Goal: Transaction & Acquisition: Book appointment/travel/reservation

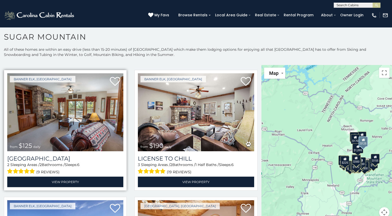
scroll to position [1658, 0]
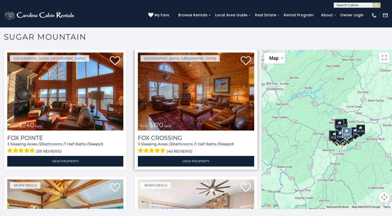
scroll to position [1785, 0]
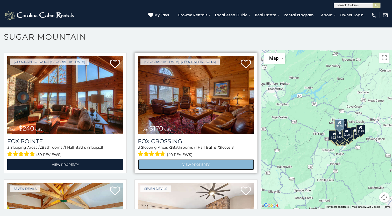
click at [193, 159] on link "View Property" at bounding box center [196, 164] width 116 height 11
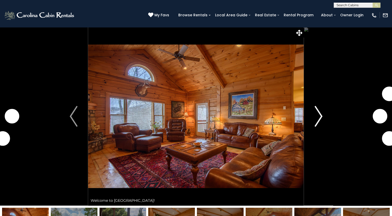
click at [315, 113] on img "Next" at bounding box center [319, 116] width 8 height 21
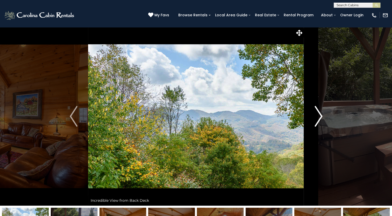
click at [316, 118] on img "Next" at bounding box center [319, 116] width 8 height 21
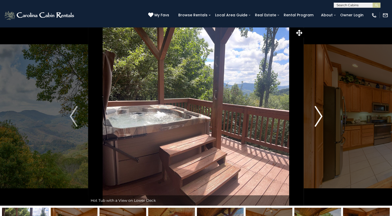
click at [316, 118] on img "Next" at bounding box center [319, 116] width 8 height 21
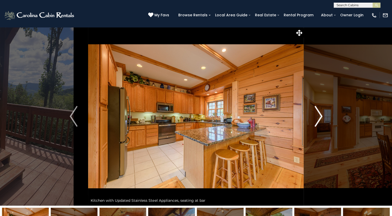
click at [315, 118] on img "Next" at bounding box center [319, 116] width 8 height 21
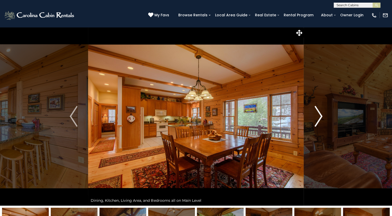
click at [315, 118] on img "Next" at bounding box center [319, 116] width 8 height 21
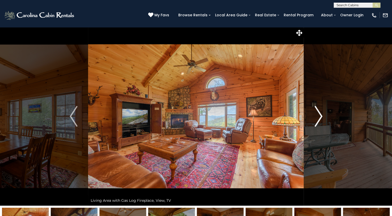
click at [315, 118] on img "Next" at bounding box center [319, 116] width 8 height 21
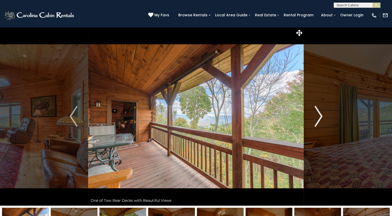
click at [315, 118] on img "Next" at bounding box center [319, 116] width 8 height 21
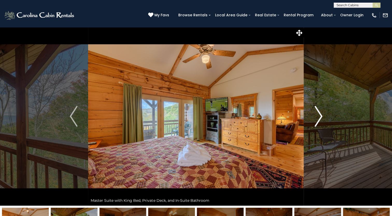
click at [316, 117] on img "Next" at bounding box center [319, 116] width 8 height 21
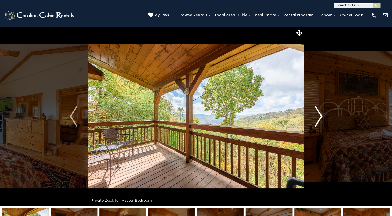
click at [316, 117] on img "Next" at bounding box center [319, 116] width 8 height 21
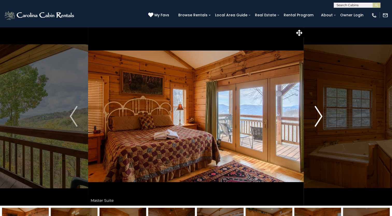
click at [316, 117] on img "Next" at bounding box center [319, 116] width 8 height 21
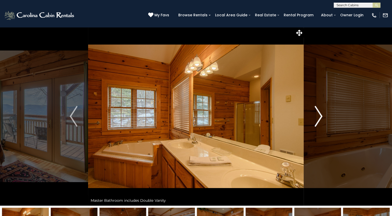
click at [316, 117] on img "Next" at bounding box center [319, 116] width 8 height 21
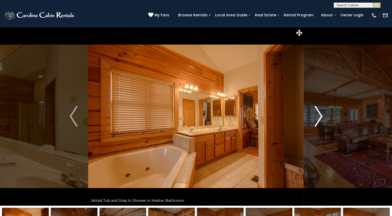
click at [316, 117] on img "Next" at bounding box center [319, 116] width 8 height 21
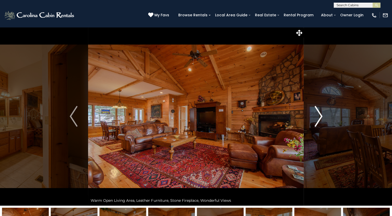
click at [316, 117] on img "Next" at bounding box center [319, 116] width 8 height 21
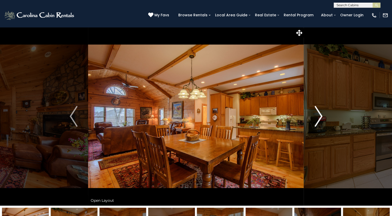
click at [316, 117] on img "Next" at bounding box center [319, 116] width 8 height 21
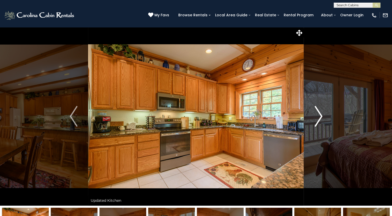
click at [316, 117] on img "Next" at bounding box center [319, 116] width 8 height 21
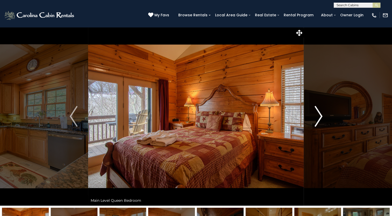
click at [316, 117] on img "Next" at bounding box center [319, 116] width 8 height 21
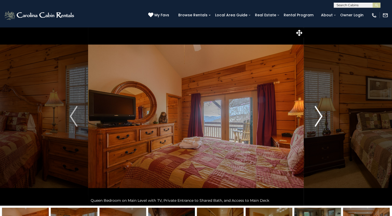
click at [316, 117] on img "Next" at bounding box center [319, 116] width 8 height 21
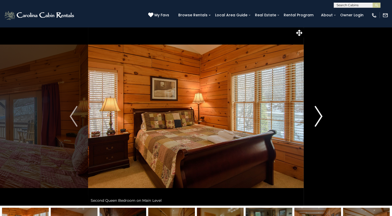
click at [316, 117] on img "Next" at bounding box center [319, 116] width 8 height 21
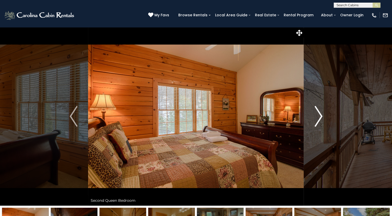
click at [316, 117] on img "Next" at bounding box center [319, 116] width 8 height 21
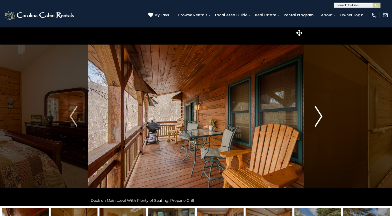
click at [316, 117] on img "Next" at bounding box center [319, 116] width 8 height 21
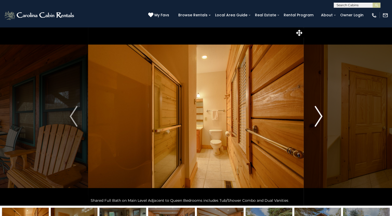
click at [316, 117] on img "Next" at bounding box center [319, 116] width 8 height 21
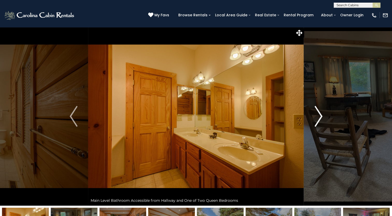
click at [316, 117] on img "Next" at bounding box center [319, 116] width 8 height 21
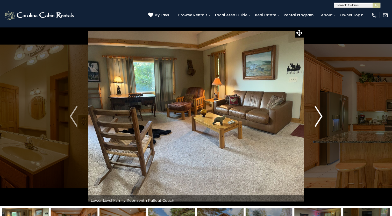
click at [316, 117] on img "Next" at bounding box center [319, 116] width 8 height 21
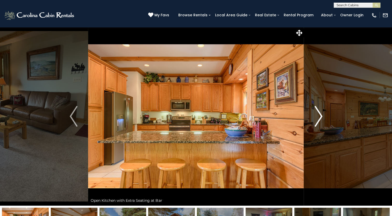
click at [316, 117] on img "Next" at bounding box center [319, 116] width 8 height 21
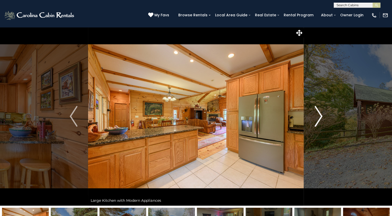
click at [316, 117] on img "Next" at bounding box center [319, 116] width 8 height 21
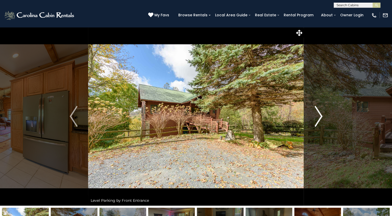
click at [316, 117] on img "Next" at bounding box center [319, 116] width 8 height 21
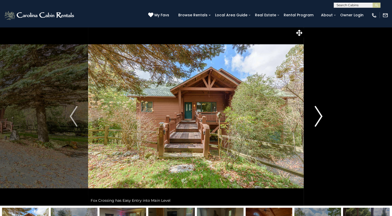
click at [316, 117] on img "Next" at bounding box center [319, 116] width 8 height 21
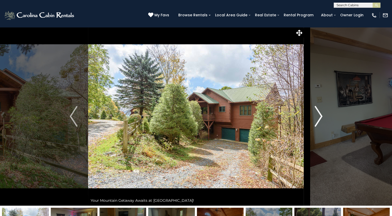
click at [316, 117] on img "Next" at bounding box center [319, 116] width 8 height 21
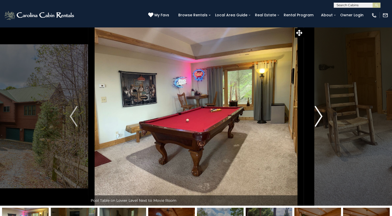
click at [316, 117] on img "Next" at bounding box center [319, 116] width 8 height 21
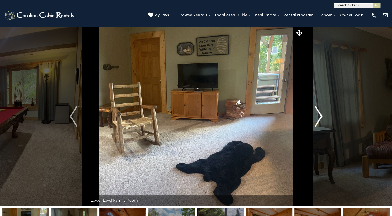
click at [316, 117] on img "Next" at bounding box center [319, 116] width 8 height 21
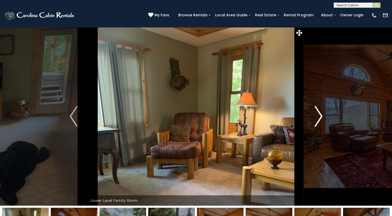
click at [316, 117] on img "Next" at bounding box center [319, 116] width 8 height 21
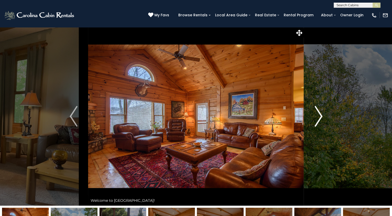
click at [316, 115] on img "Next" at bounding box center [319, 116] width 8 height 21
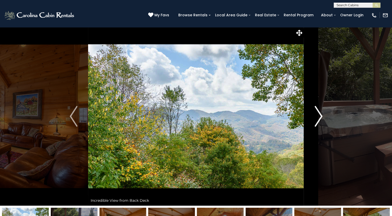
click at [316, 115] on img "Next" at bounding box center [319, 116] width 8 height 21
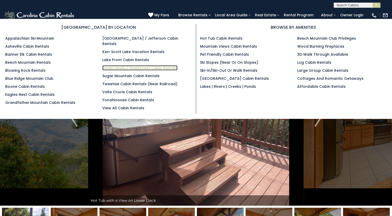
click at [122, 65] on link "Seven Devils / Hawksnest Cabin Rentals" at bounding box center [139, 67] width 75 height 5
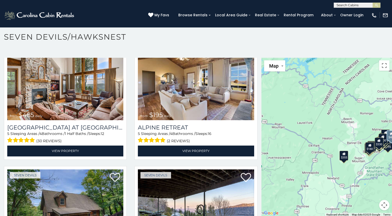
scroll to position [285, 0]
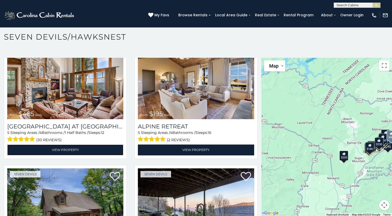
click at [60, 147] on link "View Property" at bounding box center [65, 150] width 116 height 11
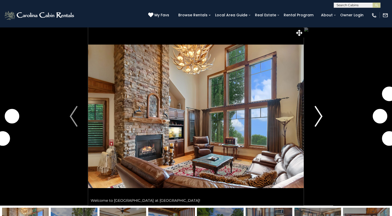
click at [319, 112] on img "Next" at bounding box center [319, 116] width 8 height 21
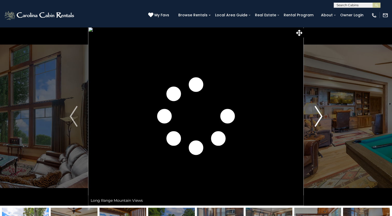
click at [319, 112] on img "Next" at bounding box center [319, 116] width 8 height 21
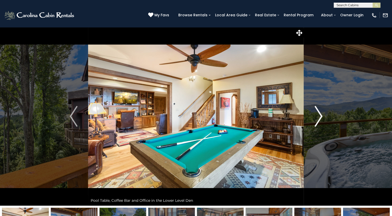
click at [319, 112] on img "Next" at bounding box center [319, 116] width 8 height 21
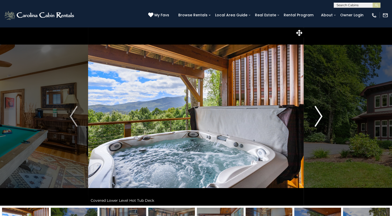
click at [319, 112] on img "Next" at bounding box center [319, 116] width 8 height 21
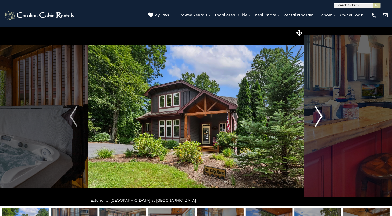
click at [319, 112] on img "Next" at bounding box center [319, 116] width 8 height 21
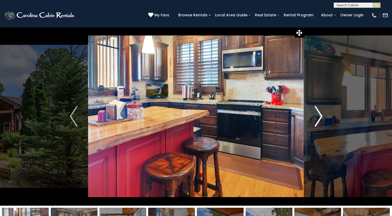
click at [319, 112] on img "Next" at bounding box center [319, 116] width 8 height 21
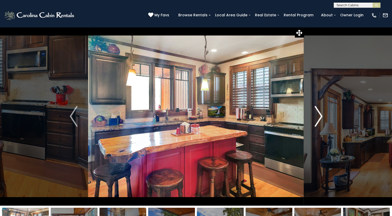
click at [319, 112] on img "Next" at bounding box center [319, 116] width 8 height 21
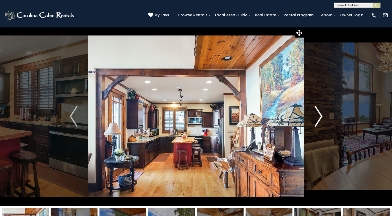
click at [319, 112] on img "Next" at bounding box center [319, 116] width 8 height 21
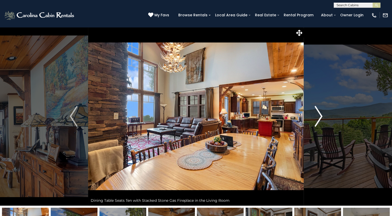
click at [319, 112] on img "Next" at bounding box center [319, 116] width 8 height 21
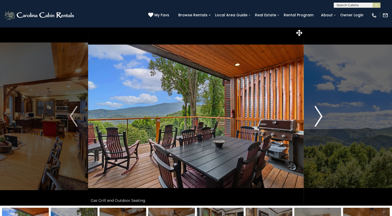
click at [317, 112] on img "Next" at bounding box center [319, 116] width 8 height 21
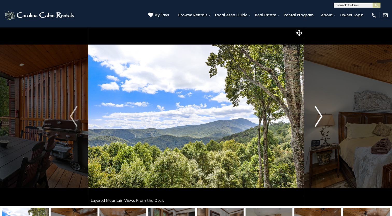
click at [317, 113] on img "Next" at bounding box center [319, 116] width 8 height 21
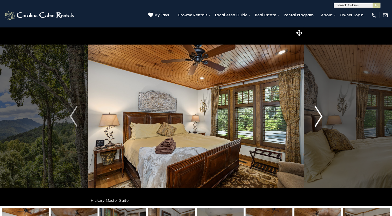
click at [317, 113] on img "Next" at bounding box center [319, 116] width 8 height 21
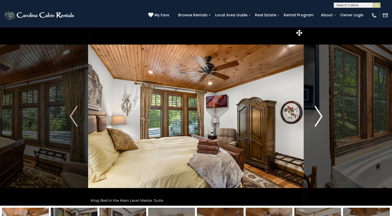
click at [317, 113] on img "Next" at bounding box center [319, 116] width 8 height 21
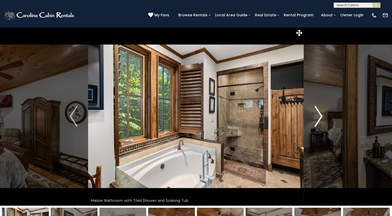
click at [317, 113] on img "Next" at bounding box center [319, 116] width 8 height 21
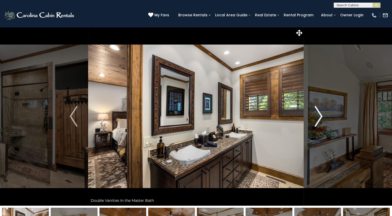
click at [317, 113] on img "Next" at bounding box center [319, 116] width 8 height 21
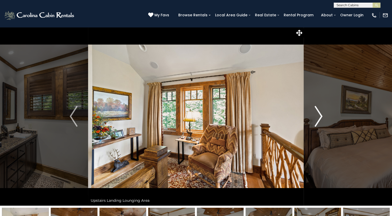
click at [317, 113] on img "Next" at bounding box center [319, 116] width 8 height 21
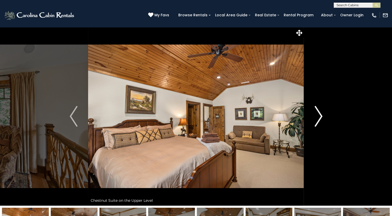
click at [317, 113] on img "Next" at bounding box center [319, 116] width 8 height 21
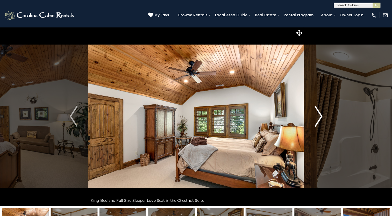
click at [317, 113] on img "Next" at bounding box center [319, 116] width 8 height 21
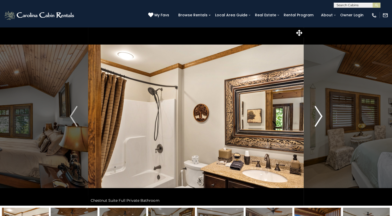
click at [317, 113] on img "Next" at bounding box center [319, 116] width 8 height 21
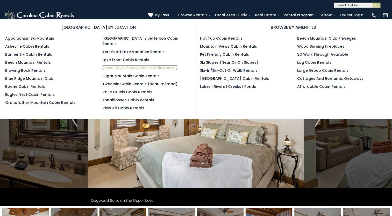
click at [140, 65] on link "Seven Devils / Hawksnest Cabin Rentals" at bounding box center [139, 67] width 75 height 5
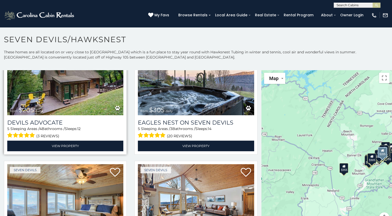
scroll to position [440, 0]
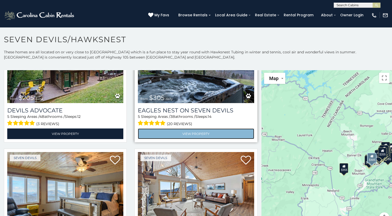
click at [168, 129] on link "View Property" at bounding box center [196, 134] width 116 height 11
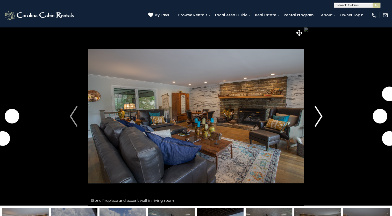
click at [313, 114] on button "Next" at bounding box center [318, 116] width 29 height 179
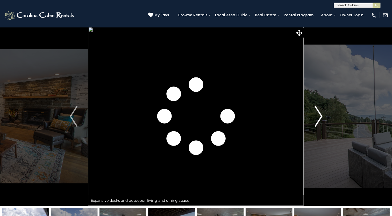
click at [317, 115] on img "Next" at bounding box center [319, 116] width 8 height 21
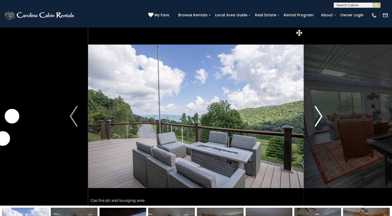
click at [317, 115] on img "Next" at bounding box center [319, 116] width 8 height 21
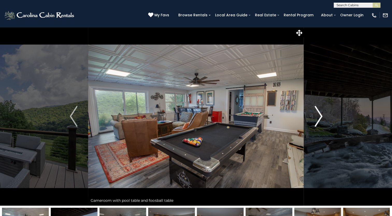
click at [317, 115] on img "Next" at bounding box center [319, 116] width 8 height 21
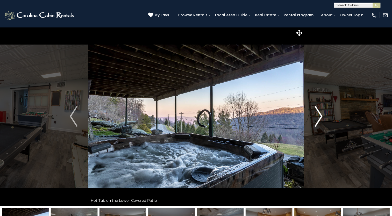
click at [317, 115] on img "Next" at bounding box center [319, 116] width 8 height 21
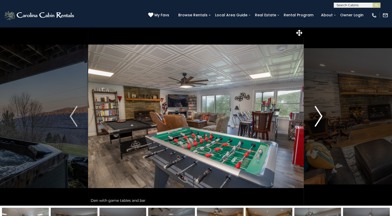
click at [317, 115] on img "Next" at bounding box center [319, 116] width 8 height 21
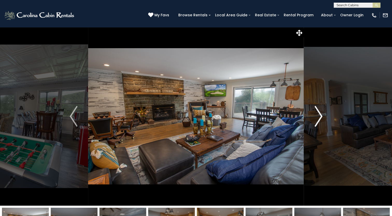
click at [317, 115] on img "Next" at bounding box center [319, 116] width 8 height 21
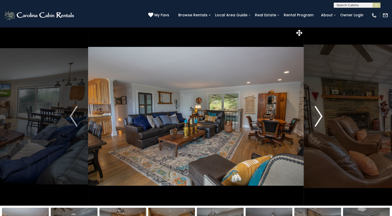
click at [317, 115] on img "Next" at bounding box center [319, 116] width 8 height 21
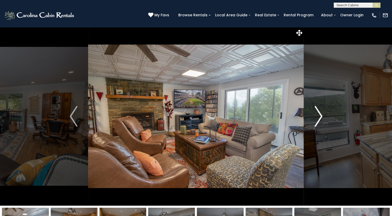
click at [317, 115] on img "Next" at bounding box center [319, 116] width 8 height 21
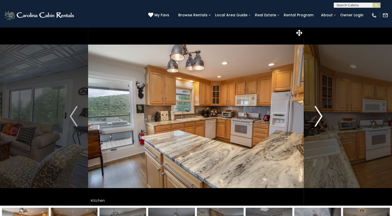
click at [317, 115] on img "Next" at bounding box center [319, 116] width 8 height 21
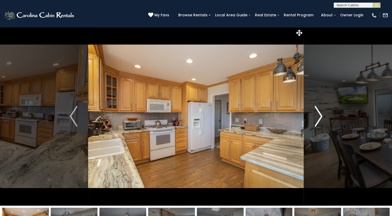
click at [317, 115] on img "Next" at bounding box center [319, 116] width 8 height 21
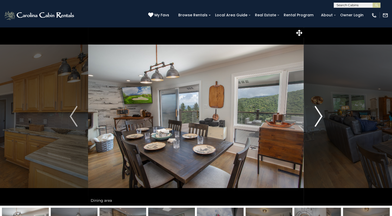
click at [317, 115] on img "Next" at bounding box center [319, 116] width 8 height 21
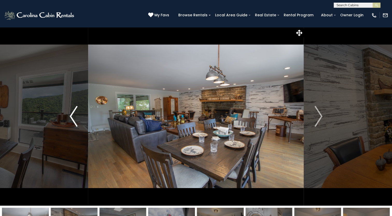
click at [71, 118] on img "Previous" at bounding box center [74, 116] width 8 height 21
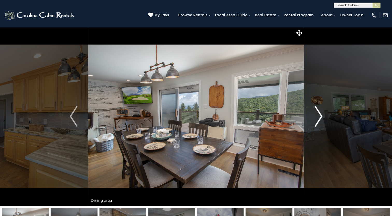
click at [319, 117] on img "Next" at bounding box center [319, 116] width 8 height 21
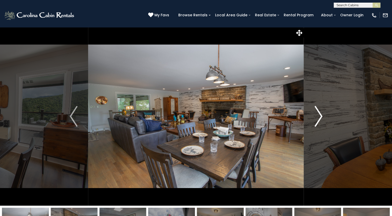
click at [319, 117] on img "Next" at bounding box center [319, 116] width 8 height 21
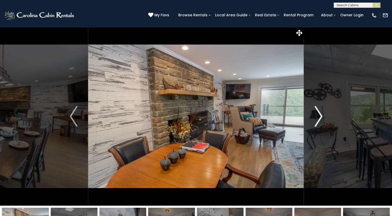
click at [319, 117] on img "Next" at bounding box center [319, 116] width 8 height 21
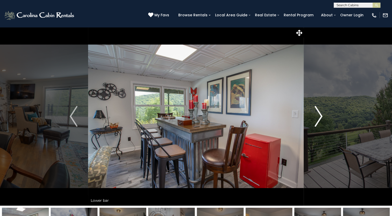
click at [319, 118] on img "Next" at bounding box center [319, 116] width 8 height 21
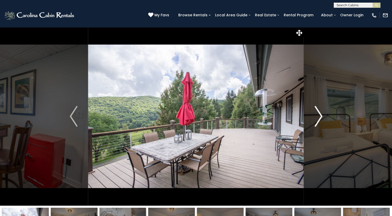
click at [319, 118] on img "Next" at bounding box center [319, 116] width 8 height 21
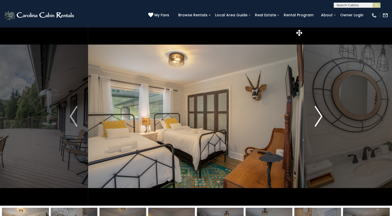
click at [319, 114] on img "Next" at bounding box center [319, 116] width 8 height 21
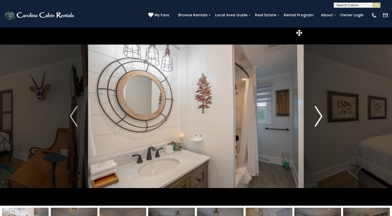
click at [319, 114] on img "Next" at bounding box center [319, 116] width 8 height 21
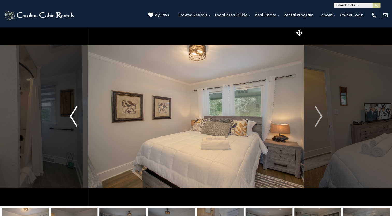
click at [68, 114] on button "Previous" at bounding box center [73, 116] width 29 height 179
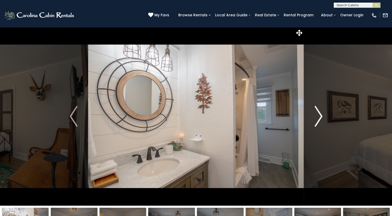
click at [315, 112] on img "Next" at bounding box center [319, 116] width 8 height 21
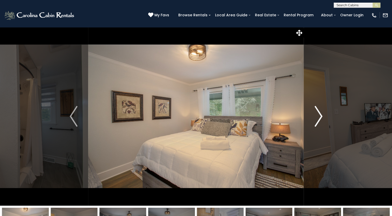
click at [315, 112] on img "Next" at bounding box center [319, 116] width 8 height 21
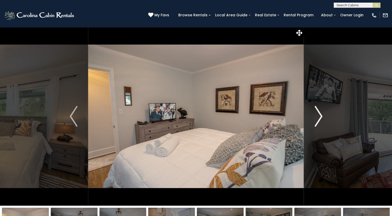
click at [315, 112] on img "Next" at bounding box center [319, 116] width 8 height 21
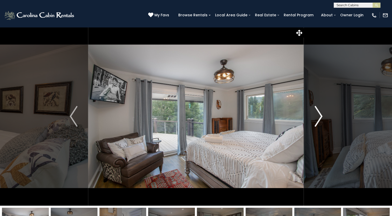
click at [315, 112] on img "Next" at bounding box center [319, 116] width 8 height 21
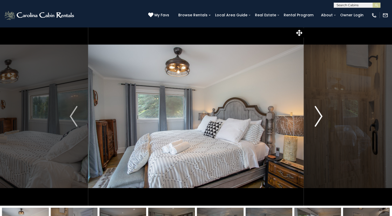
click at [313, 119] on button "Next" at bounding box center [318, 116] width 29 height 179
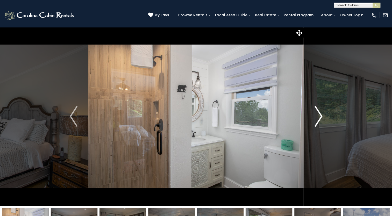
click at [313, 119] on button "Next" at bounding box center [318, 116] width 29 height 179
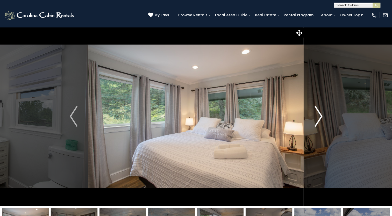
click at [314, 119] on button "Next" at bounding box center [318, 116] width 29 height 179
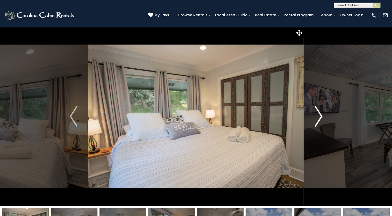
click at [314, 119] on button "Next" at bounding box center [318, 116] width 29 height 179
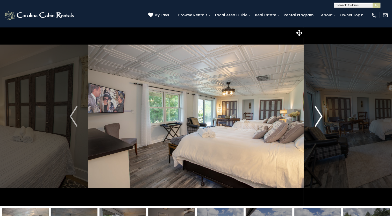
click at [314, 119] on button "Next" at bounding box center [318, 116] width 29 height 179
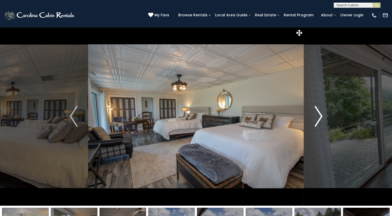
click at [314, 119] on button "Next" at bounding box center [318, 116] width 29 height 179
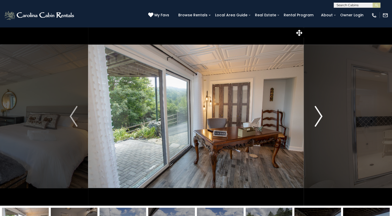
click at [314, 119] on button "Next" at bounding box center [318, 116] width 29 height 179
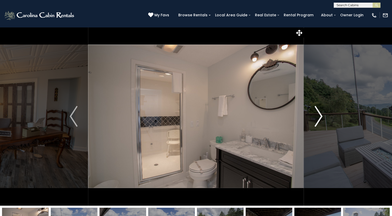
click at [314, 119] on button "Next" at bounding box center [318, 116] width 29 height 179
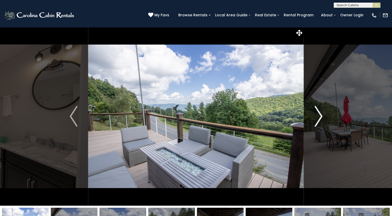
click at [314, 119] on button "Next" at bounding box center [318, 116] width 29 height 179
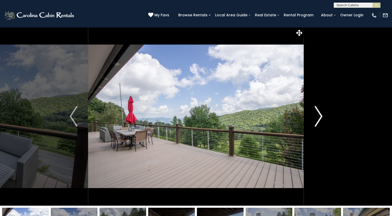
click at [314, 119] on button "Next" at bounding box center [318, 116] width 29 height 179
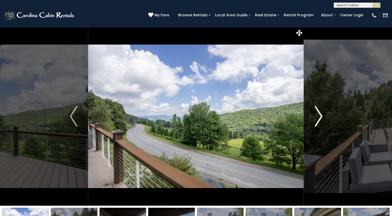
click at [314, 119] on button "Next" at bounding box center [318, 116] width 29 height 179
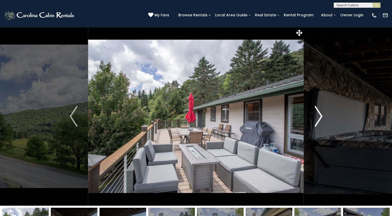
click at [314, 119] on button "Next" at bounding box center [318, 116] width 29 height 179
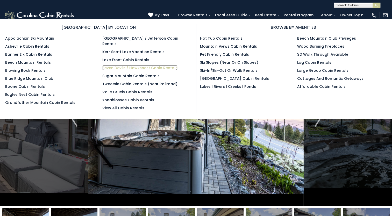
click at [132, 65] on link "Seven Devils / Hawksnest Cabin Rentals" at bounding box center [139, 67] width 75 height 5
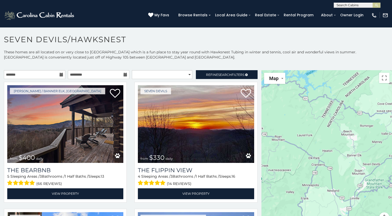
click at [61, 73] on icon at bounding box center [62, 75] width 4 height 4
click at [60, 73] on icon at bounding box center [62, 75] width 4 height 4
click at [47, 74] on input "text" at bounding box center [34, 74] width 61 height 9
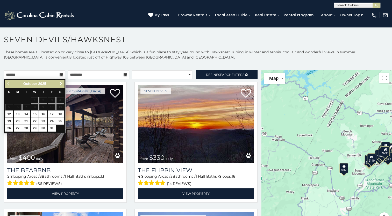
click at [62, 84] on span "Next" at bounding box center [61, 84] width 4 height 4
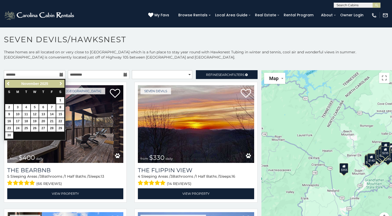
click at [61, 82] on span "Next" at bounding box center [61, 84] width 4 height 4
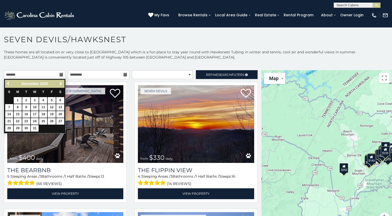
click at [6, 84] on link "Previous" at bounding box center [8, 84] width 6 height 6
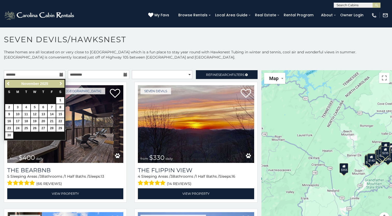
click at [60, 82] on span "Next" at bounding box center [61, 84] width 4 height 4
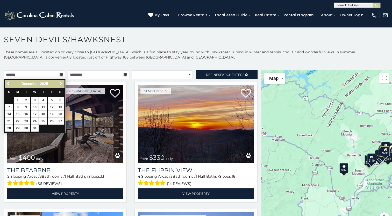
click at [60, 83] on span "Next" at bounding box center [61, 84] width 4 height 4
click at [8, 82] on span "Previous" at bounding box center [8, 84] width 4 height 4
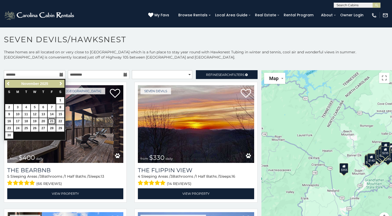
click at [51, 120] on link "21" at bounding box center [52, 121] width 8 height 6
type input "**********"
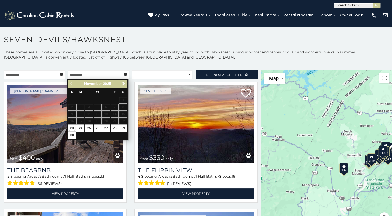
click at [73, 127] on link "23" at bounding box center [72, 128] width 8 height 6
type input "**********"
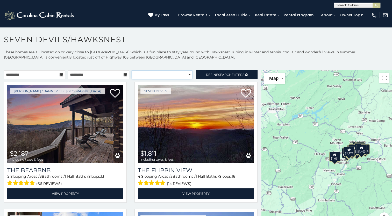
click at [185, 76] on select "**********" at bounding box center [162, 74] width 60 height 9
select select "**********"
click at [132, 70] on select "**********" at bounding box center [162, 74] width 60 height 9
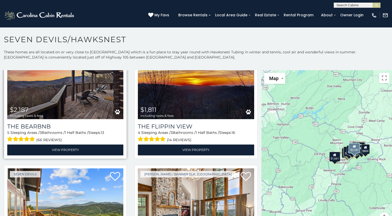
scroll to position [52, 0]
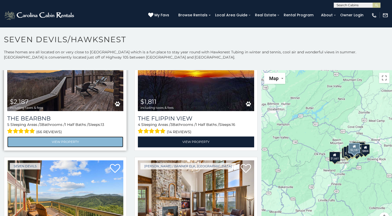
click at [75, 137] on link "View Property" at bounding box center [65, 142] width 116 height 11
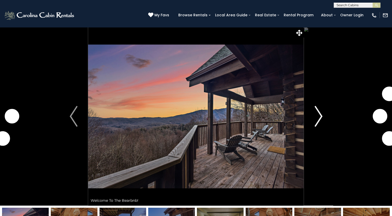
click at [314, 112] on button "Next" at bounding box center [318, 116] width 29 height 179
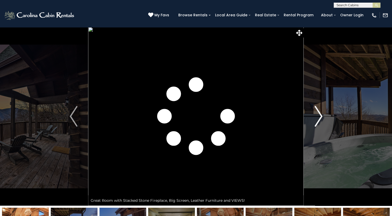
click at [318, 112] on img "Next" at bounding box center [319, 116] width 8 height 21
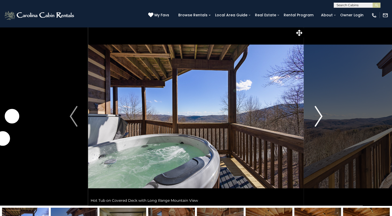
click at [318, 112] on img "Next" at bounding box center [319, 116] width 8 height 21
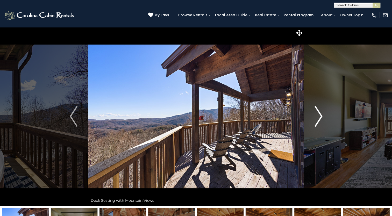
click at [318, 112] on img "Next" at bounding box center [319, 116] width 8 height 21
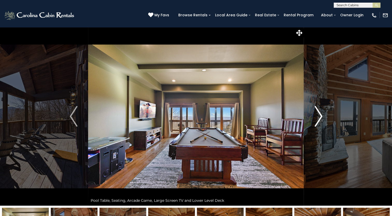
click at [318, 112] on img "Next" at bounding box center [319, 116] width 8 height 21
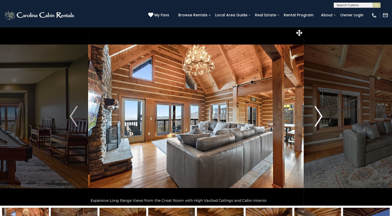
click at [318, 112] on img "Next" at bounding box center [319, 116] width 8 height 21
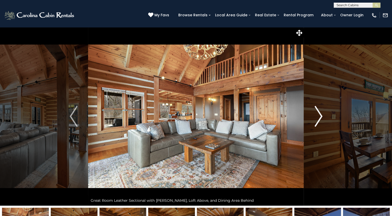
click at [318, 112] on img "Next" at bounding box center [319, 116] width 8 height 21
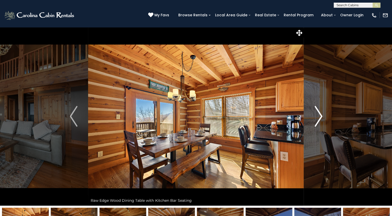
click at [319, 103] on button "Next" at bounding box center [318, 116] width 29 height 179
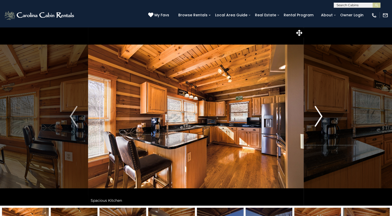
click at [319, 103] on button "Next" at bounding box center [318, 116] width 29 height 179
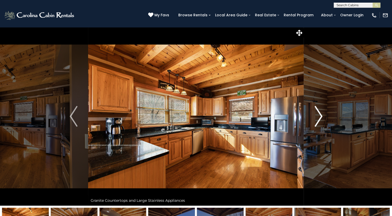
click at [319, 103] on button "Next" at bounding box center [318, 116] width 29 height 179
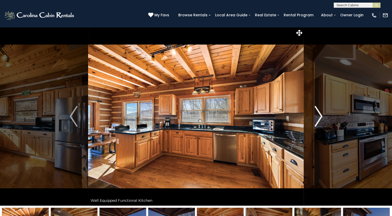
click at [319, 103] on button "Next" at bounding box center [318, 116] width 29 height 179
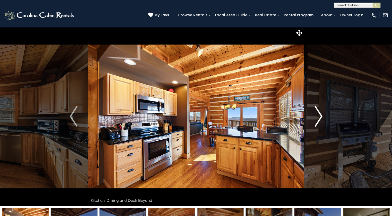
click at [319, 103] on button "Next" at bounding box center [318, 116] width 29 height 179
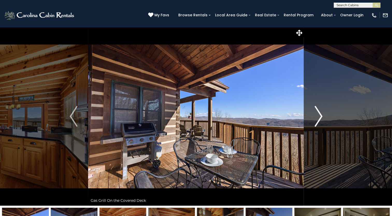
click at [319, 103] on button "Next" at bounding box center [318, 116] width 29 height 179
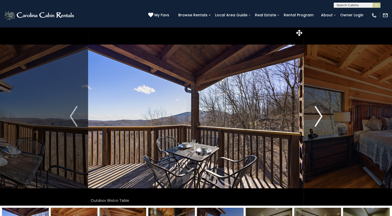
click at [319, 103] on button "Next" at bounding box center [318, 116] width 29 height 179
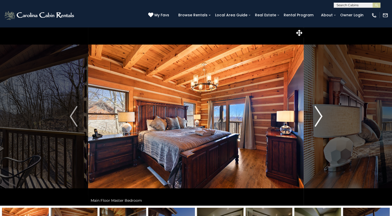
click at [319, 103] on button "Next" at bounding box center [318, 116] width 29 height 179
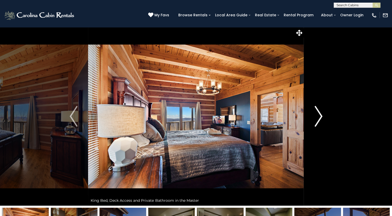
click at [319, 103] on button "Next" at bounding box center [318, 116] width 29 height 179
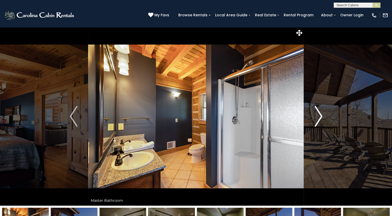
click at [319, 103] on button "Next" at bounding box center [318, 116] width 29 height 179
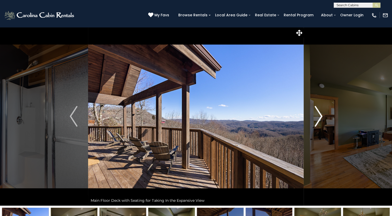
click at [319, 103] on button "Next" at bounding box center [318, 116] width 29 height 179
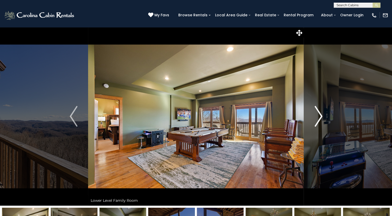
click at [319, 103] on button "Next" at bounding box center [318, 116] width 29 height 179
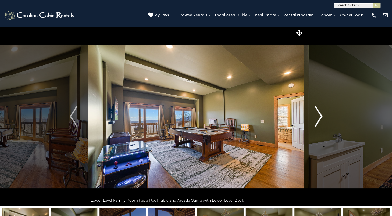
click at [319, 103] on button "Next" at bounding box center [318, 116] width 29 height 179
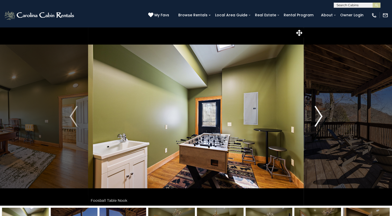
click at [319, 103] on button "Next" at bounding box center [318, 116] width 29 height 179
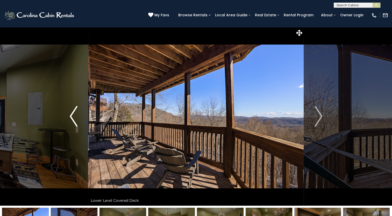
click at [82, 116] on button "Previous" at bounding box center [73, 116] width 29 height 179
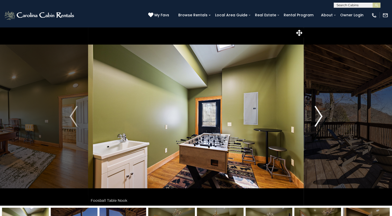
click at [313, 112] on button "Next" at bounding box center [318, 116] width 29 height 179
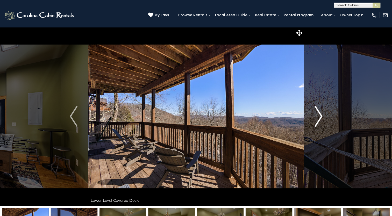
click at [313, 112] on button "Next" at bounding box center [318, 116] width 29 height 179
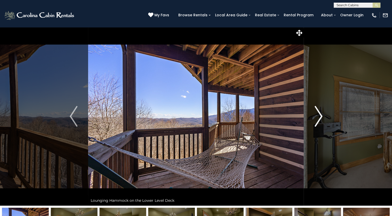
click at [313, 112] on button "Next" at bounding box center [318, 116] width 29 height 179
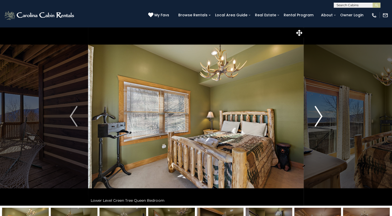
click at [304, 113] on button "Next" at bounding box center [318, 116] width 29 height 179
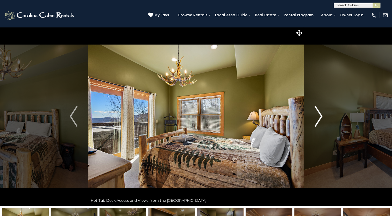
click at [309, 113] on button "Next" at bounding box center [318, 116] width 29 height 179
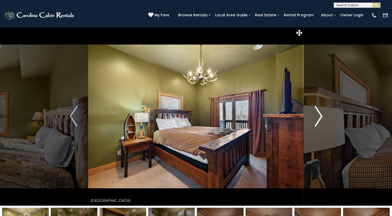
click at [309, 113] on button "Next" at bounding box center [318, 116] width 29 height 179
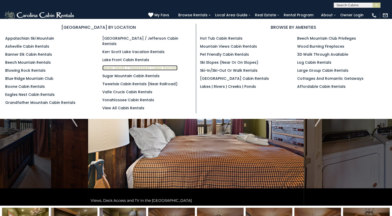
click at [123, 65] on link "Seven Devils / Hawksnest Cabin Rentals" at bounding box center [139, 67] width 75 height 5
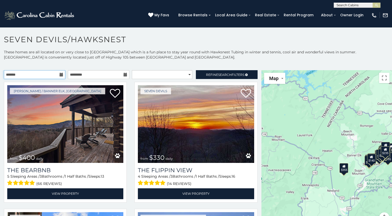
click at [62, 74] on input "text" at bounding box center [34, 74] width 61 height 9
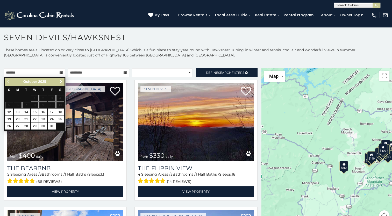
scroll to position [3, 0]
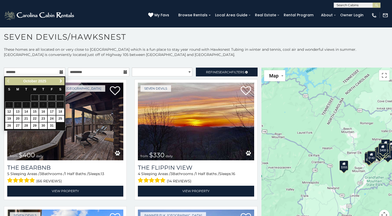
click at [62, 82] on span "Next" at bounding box center [61, 81] width 4 height 4
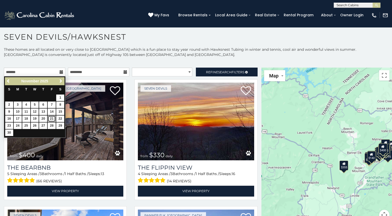
click at [51, 118] on link "21" at bounding box center [52, 119] width 8 height 6
type input "**********"
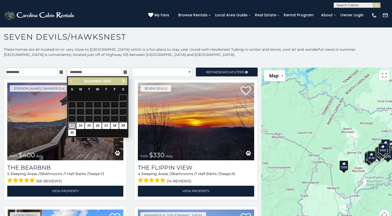
click at [70, 126] on link "23" at bounding box center [72, 126] width 8 height 6
type input "**********"
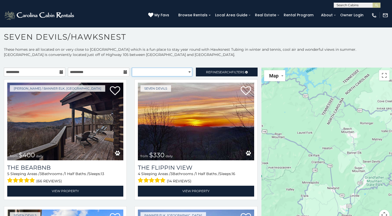
click at [166, 73] on select "**********" at bounding box center [162, 72] width 60 height 9
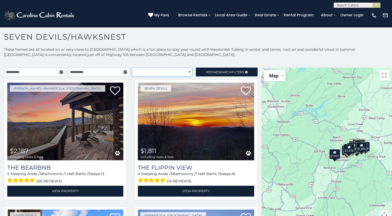
select select "**********"
click at [132, 68] on select "**********" at bounding box center [162, 72] width 60 height 9
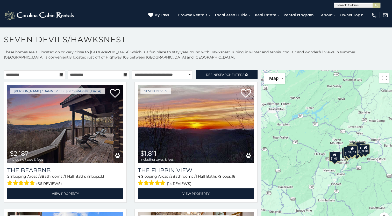
click at [354, 136] on div "$2,187 $1,811 $1,459 $2,107 $1,329 $1,661 $1,194 $1,454 $1,301 $1,358 $849 $1,1…" at bounding box center [326, 149] width 131 height 159
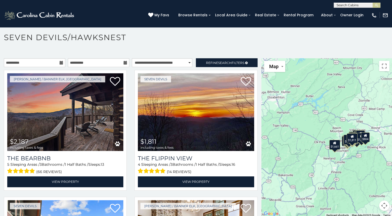
scroll to position [3, 0]
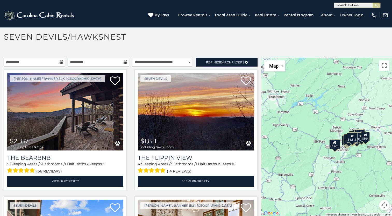
click at [381, 201] on button "Map camera controls" at bounding box center [384, 205] width 10 height 10
click at [368, 179] on button "Zoom in" at bounding box center [371, 179] width 10 height 10
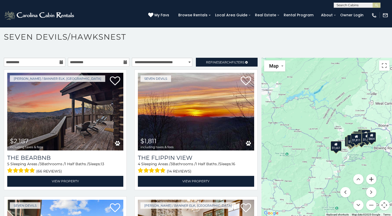
click at [368, 179] on button "Zoom in" at bounding box center [371, 179] width 10 height 10
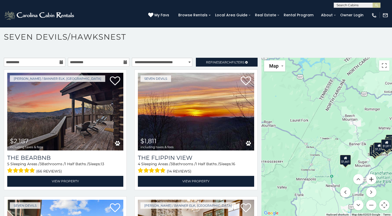
click at [368, 179] on button "Zoom in" at bounding box center [371, 179] width 10 height 10
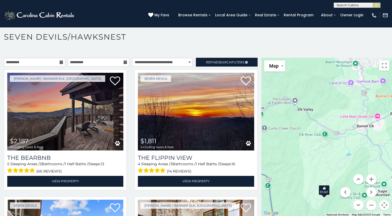
drag, startPoint x: 343, startPoint y: 150, endPoint x: 264, endPoint y: 99, distance: 93.7
click at [263, 97] on div "$2,187 $1,811 $1,459 $2,107 $1,329 $1,661 $1,194 $1,454 $1,301 $1,358 $849 $1,1…" at bounding box center [326, 137] width 131 height 159
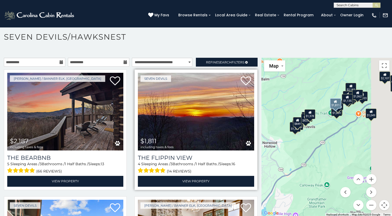
drag, startPoint x: 345, startPoint y: 164, endPoint x: 239, endPoint y: 172, distance: 105.4
click at [232, 58] on main "**********" at bounding box center [196, 58] width 392 height 0
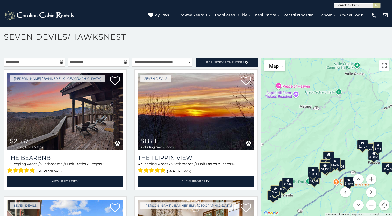
drag, startPoint x: 302, startPoint y: 124, endPoint x: 323, endPoint y: 188, distance: 67.1
click at [323, 188] on div "$2,187 $1,811 $1,459 $2,107 $1,329 $1,661 $1,194 $1,454 $1,301 $1,358 $849 $1,1…" at bounding box center [326, 137] width 131 height 159
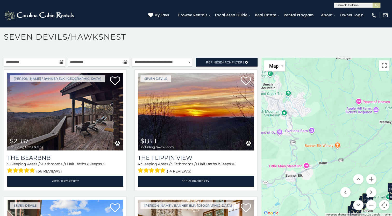
drag, startPoint x: 287, startPoint y: 105, endPoint x: 369, endPoint y: 121, distance: 83.5
click at [369, 121] on div "$2,187 $1,811 $1,459 $2,107 $1,329 $1,661 $1,194 $1,454 $1,301 $1,358 $849 $1,1…" at bounding box center [326, 137] width 131 height 159
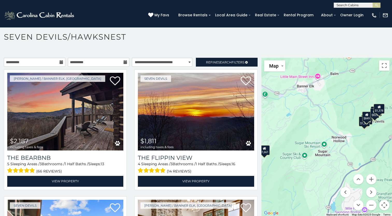
drag, startPoint x: 327, startPoint y: 161, endPoint x: 336, endPoint y: 72, distance: 89.8
click at [336, 72] on div "$2,187 $1,811 $1,459 $2,107 $1,329 $1,661 $1,194 $1,454 $1,301 $1,358 $849 $1,1…" at bounding box center [326, 137] width 131 height 159
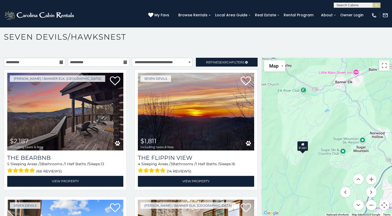
drag, startPoint x: 325, startPoint y: 169, endPoint x: 357, endPoint y: 166, distance: 32.8
click at [357, 166] on div "$2,187 $1,811 $1,459 $2,107 $1,329 $1,661 $1,194 $1,454 $1,301 $1,358 $849 $1,1…" at bounding box center [326, 137] width 131 height 159
click at [300, 147] on div "$1,661" at bounding box center [302, 146] width 11 height 10
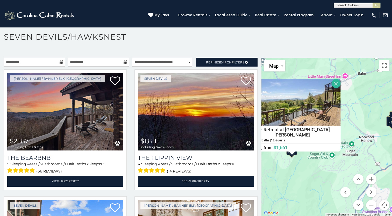
drag, startPoint x: 348, startPoint y: 166, endPoint x: 278, endPoint y: 175, distance: 70.5
click at [276, 177] on div "$2,187 $1,811 $1,459 $2,107 $1,329 $1,661 $1,194 $1,454 $1,301 $1,358 $849 $1,1…" at bounding box center [326, 137] width 131 height 159
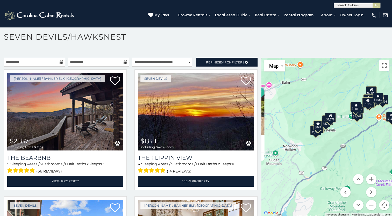
scroll to position [0, 0]
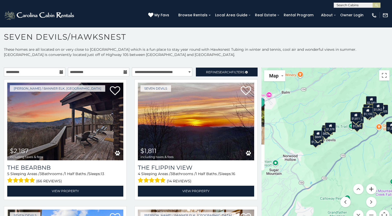
click at [369, 189] on button "Zoom in" at bounding box center [371, 189] width 10 height 10
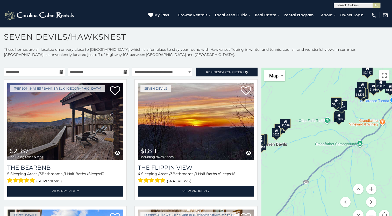
drag, startPoint x: 368, startPoint y: 144, endPoint x: 319, endPoint y: 155, distance: 50.6
click at [319, 155] on div "$2,187 $1,811 $1,459 $2,107 $1,329 $1,661 $1,194 $1,454 $1,301 $1,358 $849 $1,1…" at bounding box center [326, 147] width 131 height 159
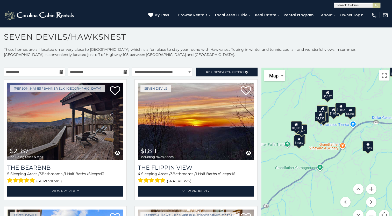
drag, startPoint x: 359, startPoint y: 124, endPoint x: 320, endPoint y: 149, distance: 46.3
click at [318, 149] on div "$2,187 $1,811 $1,459 $2,107 $1,329 $1,661 $1,194 $1,454 $1,301 $1,358 $849 $1,1…" at bounding box center [326, 147] width 131 height 159
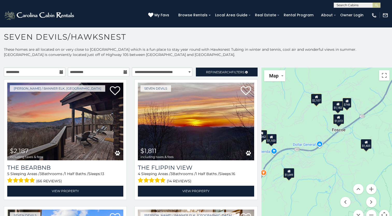
drag, startPoint x: 368, startPoint y: 130, endPoint x: 282, endPoint y: 158, distance: 90.0
click at [282, 158] on div "$2,187 $1,811 $1,459 $2,107 $1,329 $1,661 $1,194 $1,454 $1,301 $1,358 $849 $1,1…" at bounding box center [326, 147] width 131 height 159
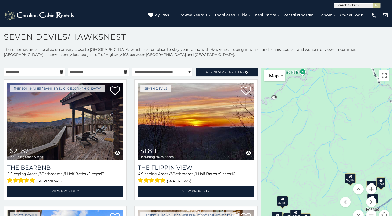
drag, startPoint x: 347, startPoint y: 163, endPoint x: 395, endPoint y: 199, distance: 60.1
click at [392, 202] on html "**********" at bounding box center [196, 106] width 392 height 219
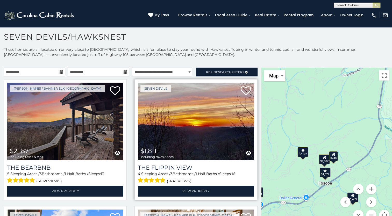
drag, startPoint x: 342, startPoint y: 168, endPoint x: 243, endPoint y: 156, distance: 99.5
click at [243, 68] on main "**********" at bounding box center [196, 68] width 392 height 0
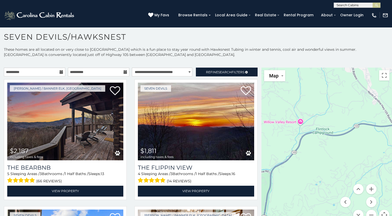
drag, startPoint x: 315, startPoint y: 115, endPoint x: 266, endPoint y: 204, distance: 101.5
click at [267, 204] on div "$2,187 $1,811 $1,459 $2,107 $1,329 $1,661 $1,194 $1,454 $1,301 $1,358 $849 $1,1…" at bounding box center [326, 147] width 131 height 159
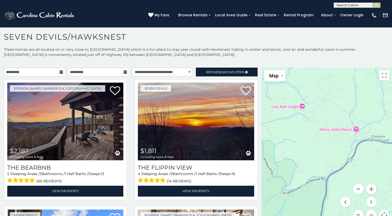
drag, startPoint x: 335, startPoint y: 139, endPoint x: 396, endPoint y: 146, distance: 61.0
click at [392, 146] on html "**********" at bounding box center [196, 106] width 392 height 219
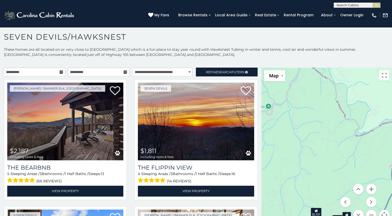
drag, startPoint x: 316, startPoint y: 158, endPoint x: 377, endPoint y: 120, distance: 72.7
click at [382, 102] on div "$2,187 $1,811 $1,459 $2,107 $1,329 $1,661 $1,194 $1,454 $1,301 $1,358 $849 $1,1…" at bounding box center [326, 147] width 131 height 159
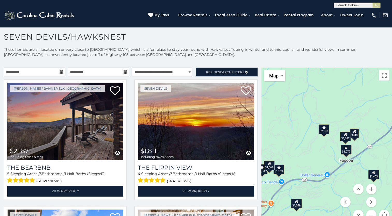
drag, startPoint x: 335, startPoint y: 176, endPoint x: 337, endPoint y: 87, distance: 88.9
click at [337, 87] on div "$2,187 $1,811 $1,459 $2,107 $1,329 $1,661 $1,194 $1,454 $1,301 $1,358 $849 $1,1…" at bounding box center [326, 147] width 131 height 159
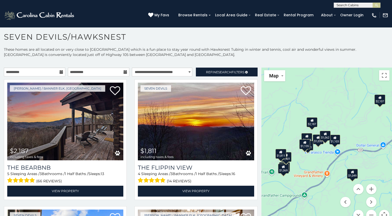
drag, startPoint x: 318, startPoint y: 165, endPoint x: 368, endPoint y: 142, distance: 54.7
click at [368, 142] on div "$2,187 $1,811 $1,459 $2,107 $1,329 $1,661 $1,194 $1,454 $1,301 $1,358 $849 $1,1…" at bounding box center [326, 147] width 131 height 159
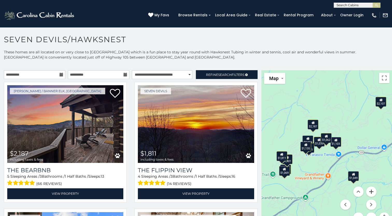
click at [369, 192] on button "Zoom in" at bounding box center [371, 192] width 10 height 10
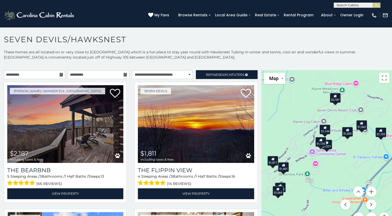
drag, startPoint x: 317, startPoint y: 158, endPoint x: 358, endPoint y: 150, distance: 41.5
click at [358, 150] on div "$2,187 $1,811 $1,459 $2,107 $1,329 $1,661 $1,194 $1,454 $1,301 $1,358 $849 $1,1…" at bounding box center [326, 149] width 131 height 159
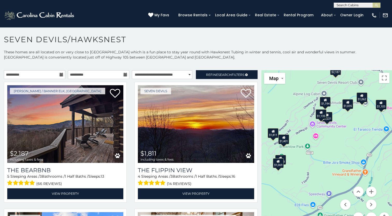
drag, startPoint x: 328, startPoint y: 170, endPoint x: 314, endPoint y: 142, distance: 31.3
click at [314, 142] on div "$2,187 $1,811 $1,459 $2,107 $1,329 $1,661 $1,194 $1,454 $1,301 $1,358 $849 $1,1…" at bounding box center [326, 149] width 131 height 159
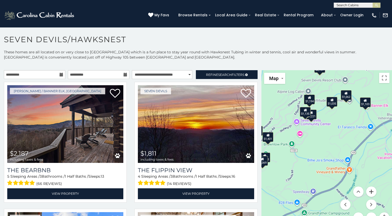
click at [370, 192] on button "Zoom in" at bounding box center [371, 192] width 10 height 10
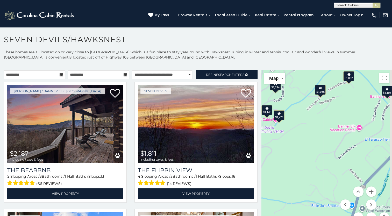
drag, startPoint x: 344, startPoint y: 141, endPoint x: 315, endPoint y: 198, distance: 64.1
click at [315, 198] on div "$2,187 $1,811 $1,459 $2,107 $1,329 $1,661 $1,194 $1,454 $1,301 $1,358 $849 $1,1…" at bounding box center [326, 149] width 131 height 159
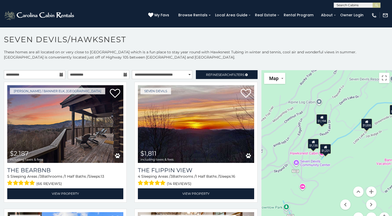
drag, startPoint x: 339, startPoint y: 142, endPoint x: 397, endPoint y: 152, distance: 58.4
click at [392, 152] on html "**********" at bounding box center [196, 109] width 392 height 219
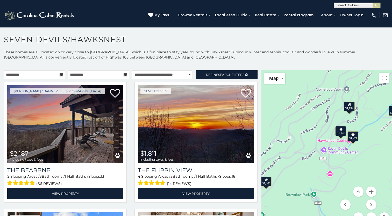
drag, startPoint x: 325, startPoint y: 169, endPoint x: 338, endPoint y: 161, distance: 15.0
click at [338, 161] on div "$2,187 $1,811 $1,459 $2,107 $1,329 $1,661 $1,194 $1,454 $1,301 $1,358 $849 $1,1…" at bounding box center [326, 149] width 131 height 159
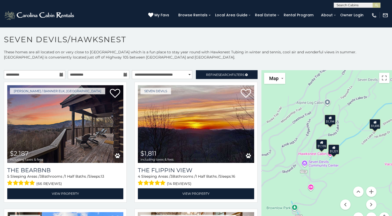
click at [331, 150] on div "$1,221" at bounding box center [333, 150] width 11 height 10
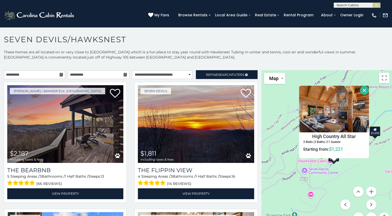
click at [362, 90] on button "Close" at bounding box center [364, 90] width 9 height 9
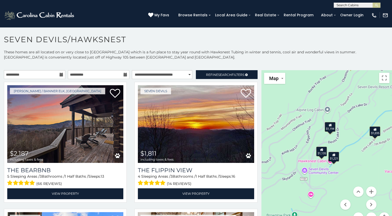
click at [325, 128] on div "$1,194" at bounding box center [330, 127] width 11 height 10
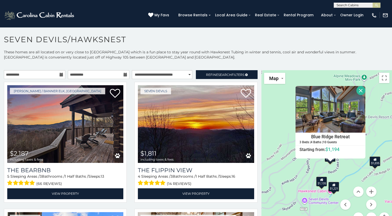
click at [317, 184] on div "$1,135" at bounding box center [321, 182] width 11 height 10
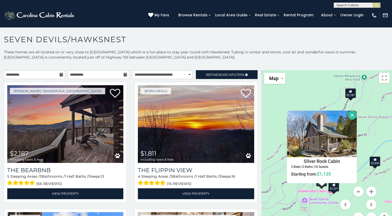
click at [372, 161] on div "$1,035" at bounding box center [374, 161] width 11 height 10
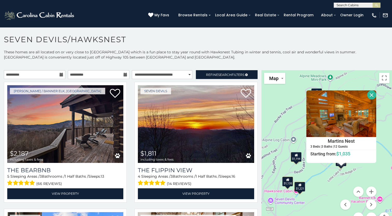
click at [370, 98] on button "Close" at bounding box center [371, 94] width 9 height 9
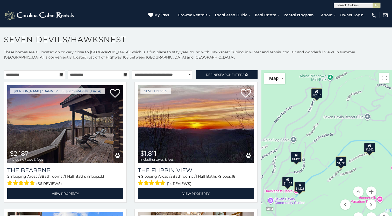
click at [288, 183] on div "$1,135" at bounding box center [287, 182] width 11 height 10
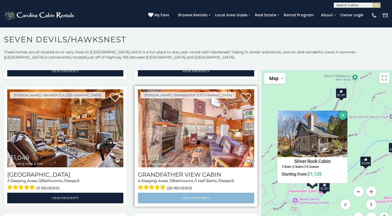
scroll to position [933, 0]
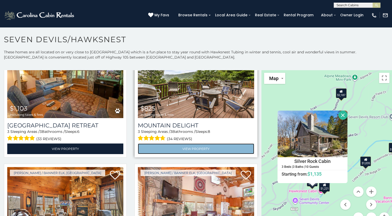
click at [196, 144] on link "View Property" at bounding box center [196, 149] width 116 height 11
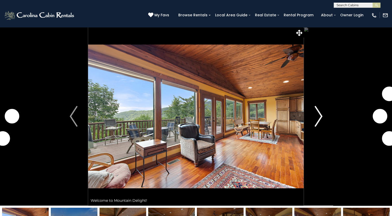
click at [317, 116] on img "Next" at bounding box center [319, 116] width 8 height 21
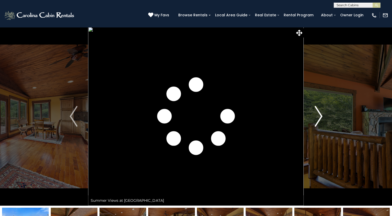
click at [317, 116] on img "Next" at bounding box center [319, 116] width 8 height 21
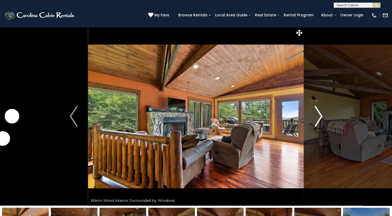
click at [317, 116] on img "Next" at bounding box center [319, 116] width 8 height 21
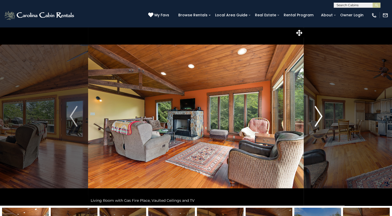
click at [317, 116] on img "Next" at bounding box center [319, 116] width 8 height 21
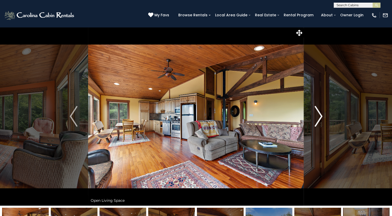
click at [317, 116] on img "Next" at bounding box center [319, 116] width 8 height 21
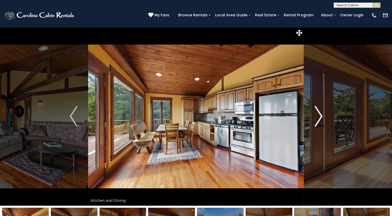
click at [317, 116] on img "Next" at bounding box center [319, 116] width 8 height 21
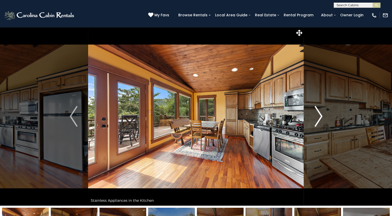
click at [317, 116] on img "Next" at bounding box center [319, 116] width 8 height 21
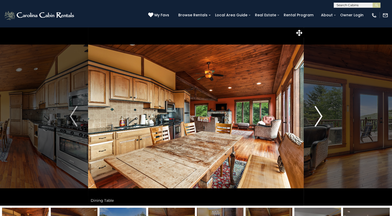
click at [317, 116] on img "Next" at bounding box center [319, 116] width 8 height 21
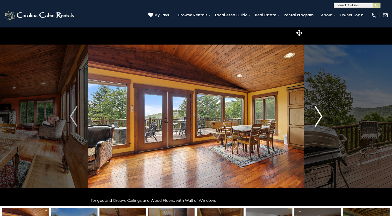
click at [317, 116] on img "Next" at bounding box center [319, 116] width 8 height 21
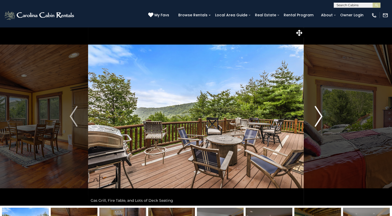
click at [317, 116] on img "Next" at bounding box center [319, 116] width 8 height 21
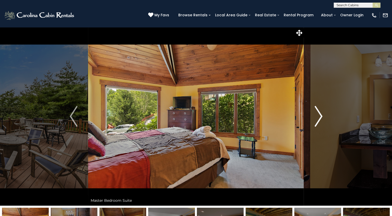
click at [317, 116] on img "Next" at bounding box center [319, 116] width 8 height 21
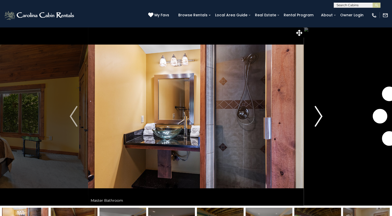
click at [317, 116] on img "Next" at bounding box center [319, 116] width 8 height 21
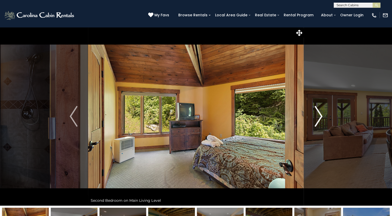
click at [317, 116] on img "Next" at bounding box center [319, 116] width 8 height 21
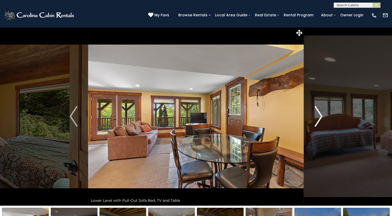
click at [317, 116] on img "Next" at bounding box center [319, 116] width 8 height 21
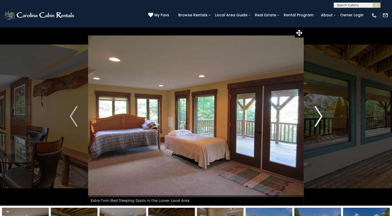
click at [317, 116] on img "Next" at bounding box center [319, 116] width 8 height 21
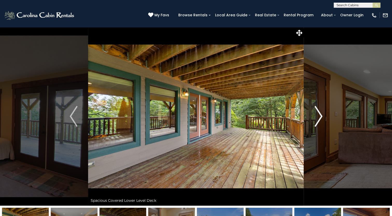
click at [317, 116] on img "Next" at bounding box center [319, 116] width 8 height 21
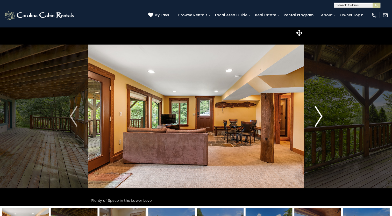
click at [317, 116] on img "Next" at bounding box center [319, 116] width 8 height 21
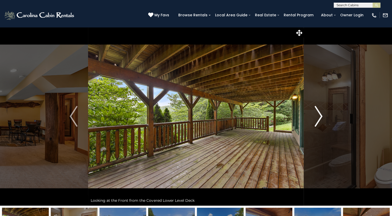
click at [317, 116] on img "Next" at bounding box center [319, 116] width 8 height 21
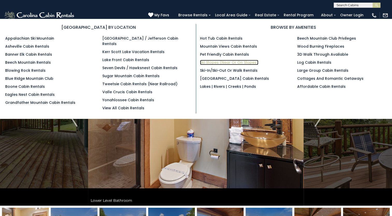
click at [216, 62] on link "Ski Slopes (Near or On Slopes)" at bounding box center [229, 62] width 58 height 5
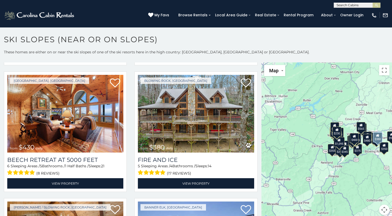
scroll to position [907, 0]
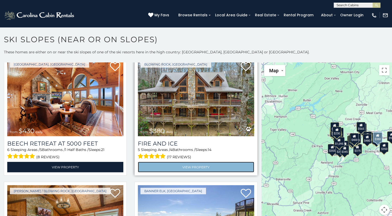
click at [198, 162] on link "View Property" at bounding box center [196, 167] width 116 height 11
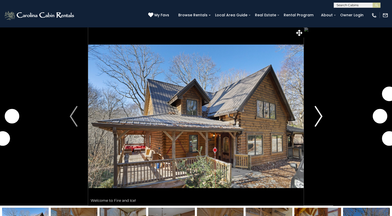
click at [321, 115] on img "Next" at bounding box center [319, 116] width 8 height 21
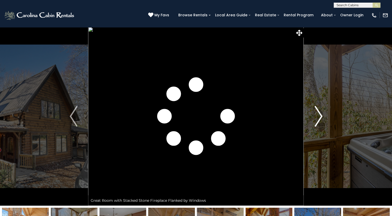
click at [317, 115] on img "Next" at bounding box center [319, 116] width 8 height 21
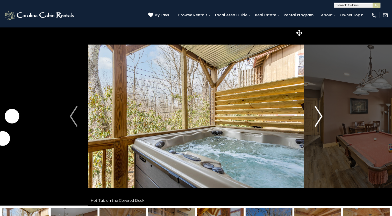
click at [317, 115] on img "Next" at bounding box center [319, 116] width 8 height 21
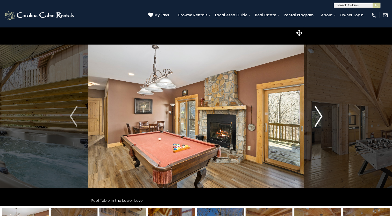
click at [317, 115] on img "Next" at bounding box center [319, 116] width 8 height 21
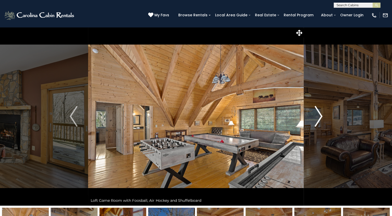
click at [317, 115] on img "Next" at bounding box center [319, 116] width 8 height 21
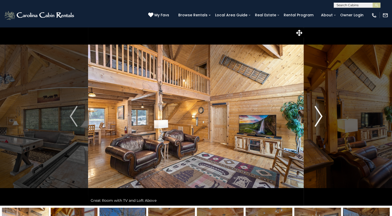
click at [317, 115] on img "Next" at bounding box center [319, 116] width 8 height 21
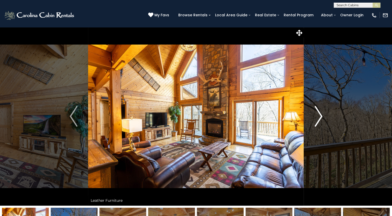
click at [317, 115] on img "Next" at bounding box center [319, 116] width 8 height 21
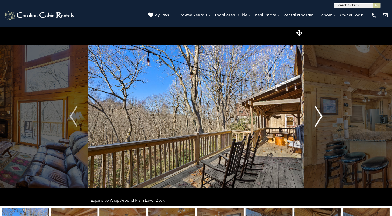
click at [317, 115] on img "Next" at bounding box center [319, 116] width 8 height 21
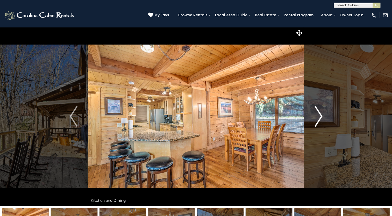
click at [317, 115] on img "Next" at bounding box center [319, 116] width 8 height 21
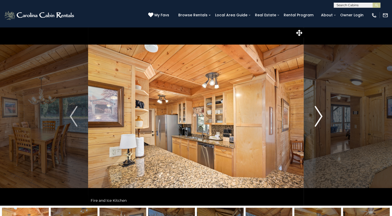
click at [317, 115] on img "Next" at bounding box center [319, 116] width 8 height 21
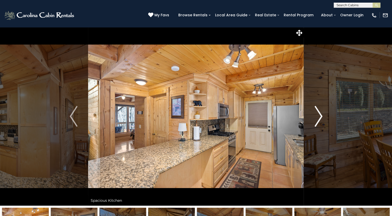
click at [317, 115] on img "Next" at bounding box center [319, 116] width 8 height 21
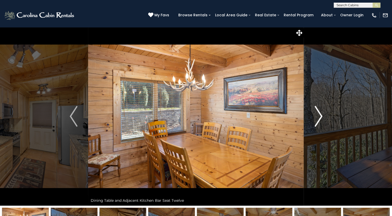
click at [317, 115] on img "Next" at bounding box center [319, 116] width 8 height 21
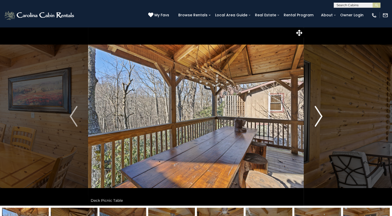
click at [317, 115] on img "Next" at bounding box center [319, 116] width 8 height 21
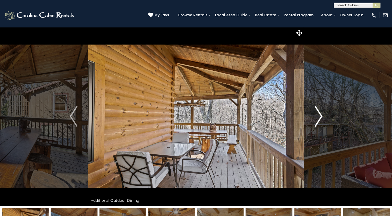
click at [317, 115] on img "Next" at bounding box center [319, 116] width 8 height 21
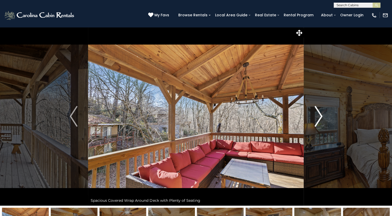
click at [317, 115] on img "Next" at bounding box center [319, 116] width 8 height 21
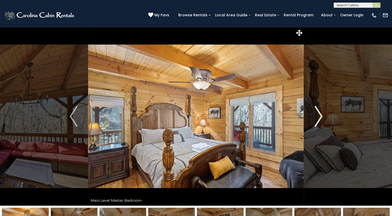
click at [317, 115] on img "Next" at bounding box center [319, 116] width 8 height 21
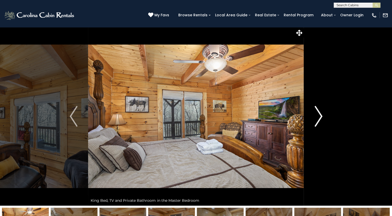
click at [317, 115] on img "Next" at bounding box center [319, 116] width 8 height 21
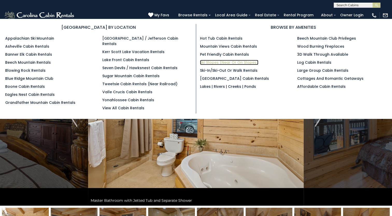
click at [215, 61] on link "Ski Slopes (Near or On Slopes)" at bounding box center [229, 62] width 58 height 5
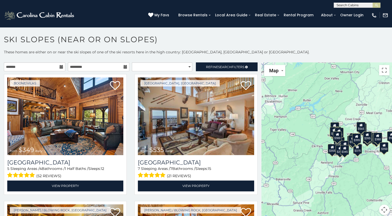
click at [60, 66] on icon at bounding box center [62, 67] width 4 height 4
click at [45, 65] on input "text" at bounding box center [34, 66] width 61 height 9
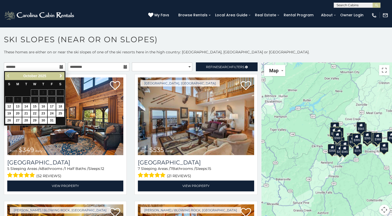
click at [62, 73] on link "Next" at bounding box center [61, 76] width 6 height 6
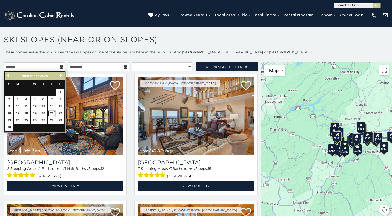
click at [51, 112] on link "21" at bounding box center [52, 113] width 8 height 6
type input "**********"
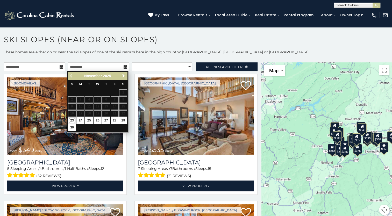
drag, startPoint x: 70, startPoint y: 119, endPoint x: 79, endPoint y: 115, distance: 10.5
click at [70, 119] on link "23" at bounding box center [72, 120] width 8 height 6
type input "**********"
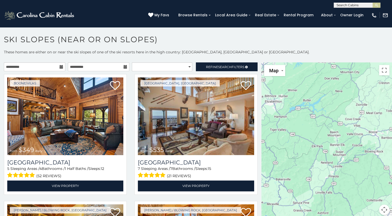
click at [148, 60] on div "**********" at bounding box center [196, 135] width 392 height 172
click at [148, 68] on select "**********" at bounding box center [162, 66] width 60 height 9
select select "**********"
click at [132, 62] on select "**********" at bounding box center [162, 66] width 60 height 9
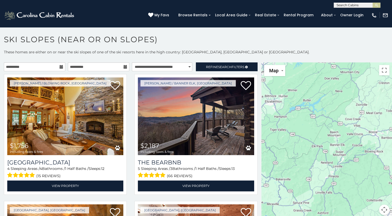
click at [159, 61] on div "**********" at bounding box center [196, 135] width 392 height 172
click at [158, 66] on select "**********" at bounding box center [162, 66] width 60 height 9
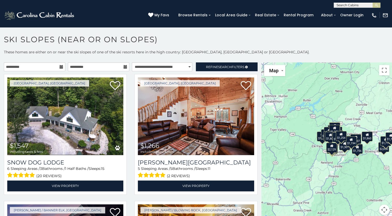
click at [186, 51] on p "These homes are either on or near the ski slopes of one of the ski resorts here…" at bounding box center [196, 54] width 392 height 10
click at [209, 65] on span "Refine Search Filters" at bounding box center [225, 67] width 38 height 4
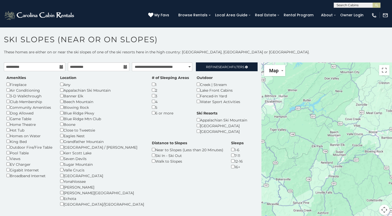
click at [8, 131] on div "Hot Tub" at bounding box center [29, 130] width 46 height 6
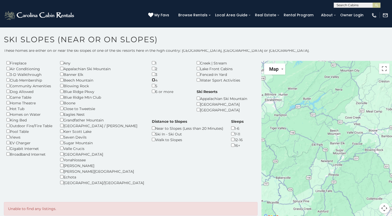
scroll to position [2, 0]
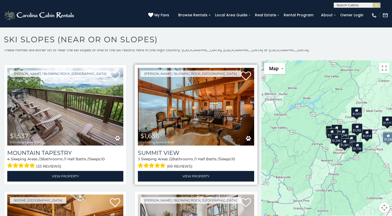
scroll to position [538, 0]
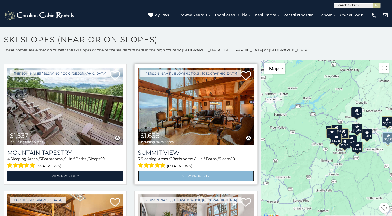
click at [177, 171] on link "View Property" at bounding box center [196, 176] width 116 height 11
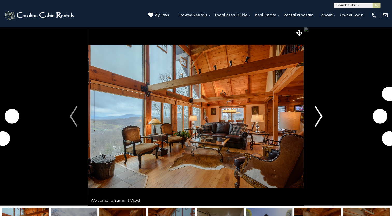
click at [319, 117] on img "Next" at bounding box center [319, 116] width 8 height 21
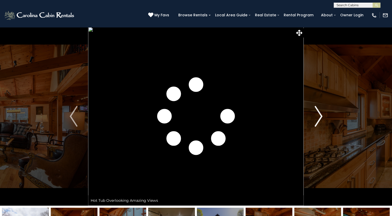
click at [320, 117] on img "Next" at bounding box center [319, 116] width 8 height 21
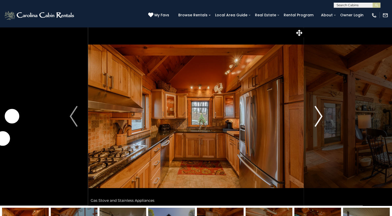
click at [320, 117] on img "Next" at bounding box center [319, 116] width 8 height 21
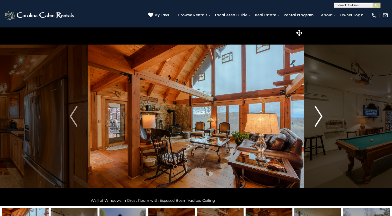
click at [320, 117] on img "Next" at bounding box center [319, 116] width 8 height 21
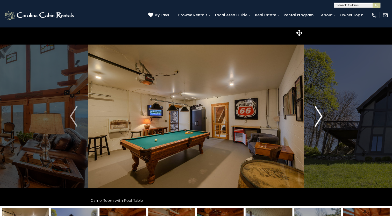
click at [320, 117] on img "Next" at bounding box center [319, 116] width 8 height 21
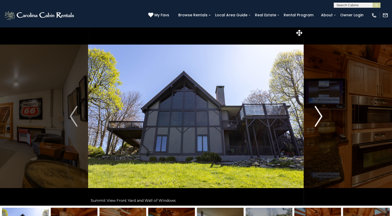
click at [320, 117] on img "Next" at bounding box center [319, 116] width 8 height 21
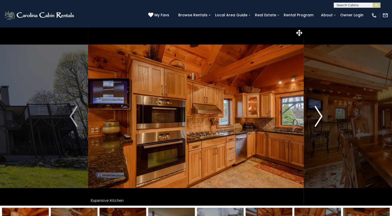
click at [320, 117] on img "Next" at bounding box center [319, 116] width 8 height 21
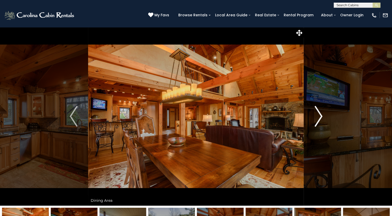
click at [320, 117] on img "Next" at bounding box center [319, 116] width 8 height 21
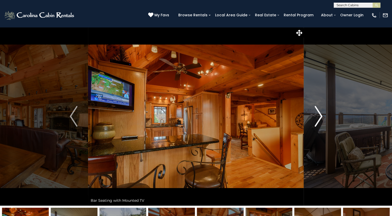
click at [320, 117] on img "Next" at bounding box center [319, 116] width 8 height 21
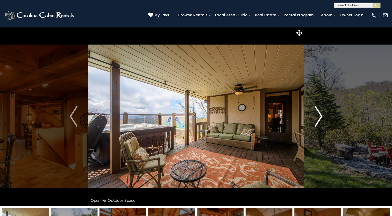
click at [320, 117] on img "Next" at bounding box center [319, 116] width 8 height 21
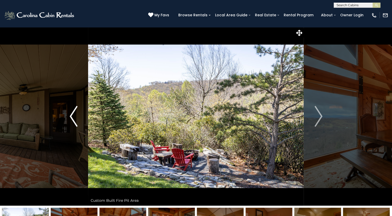
click at [76, 117] on img "Previous" at bounding box center [74, 116] width 8 height 21
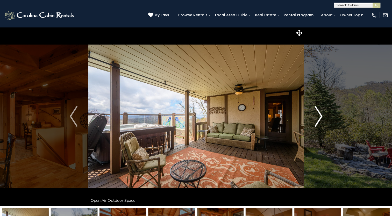
click at [319, 113] on img "Next" at bounding box center [319, 116] width 8 height 21
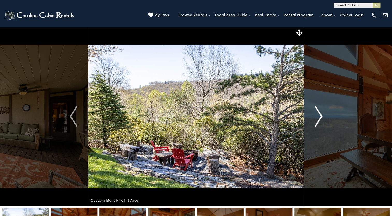
click at [319, 113] on img "Next" at bounding box center [319, 116] width 8 height 21
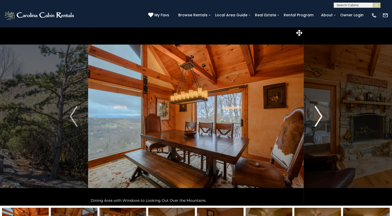
click at [316, 112] on img "Next" at bounding box center [319, 116] width 8 height 21
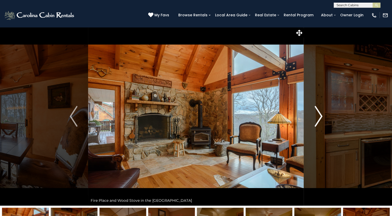
click at [316, 112] on img "Next" at bounding box center [319, 116] width 8 height 21
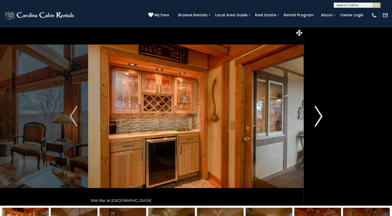
click at [316, 112] on img "Next" at bounding box center [319, 116] width 8 height 21
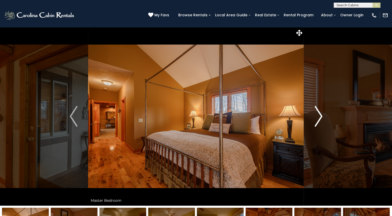
click at [316, 112] on img "Next" at bounding box center [319, 116] width 8 height 21
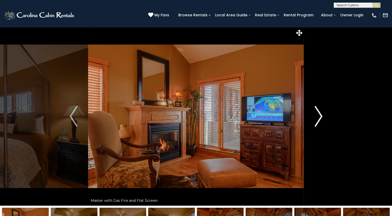
click at [316, 112] on img "Next" at bounding box center [319, 116] width 8 height 21
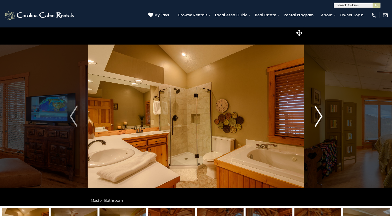
click at [316, 112] on img "Next" at bounding box center [319, 116] width 8 height 21
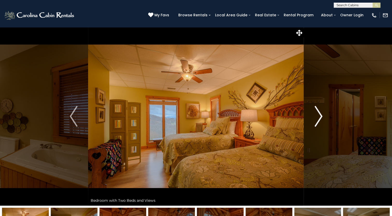
click at [316, 112] on img "Next" at bounding box center [319, 116] width 8 height 21
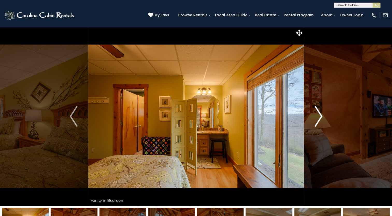
click at [316, 112] on img "Next" at bounding box center [319, 116] width 8 height 21
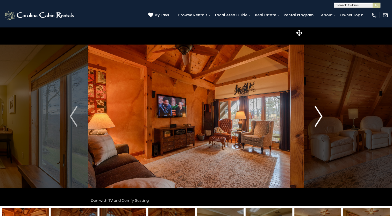
click at [316, 112] on img "Next" at bounding box center [319, 116] width 8 height 21
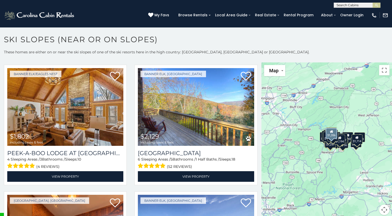
scroll to position [1733, 0]
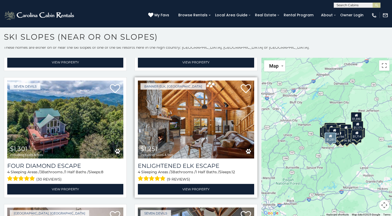
scroll to position [1007, 0]
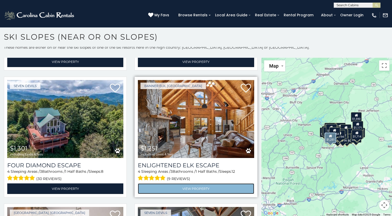
click at [199, 183] on link "View Property" at bounding box center [196, 188] width 116 height 11
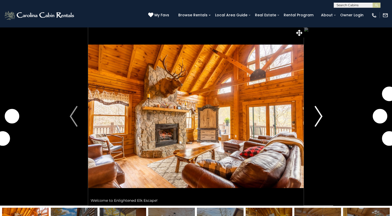
click at [313, 115] on button "Next" at bounding box center [318, 116] width 29 height 179
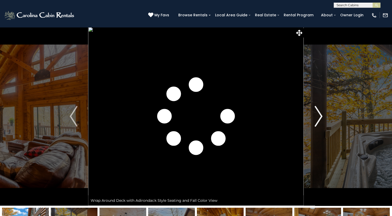
click at [313, 115] on button "Next" at bounding box center [318, 116] width 29 height 179
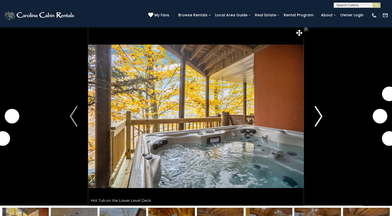
click at [313, 115] on button "Next" at bounding box center [318, 116] width 29 height 179
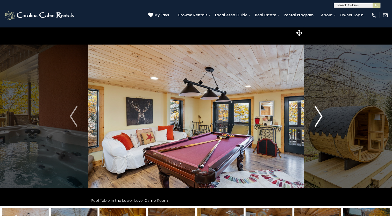
click at [313, 115] on button "Next" at bounding box center [318, 116] width 29 height 179
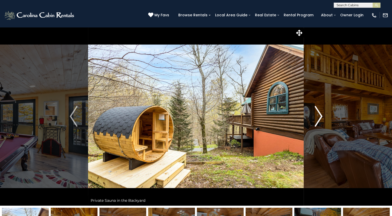
click at [313, 115] on button "Next" at bounding box center [318, 116] width 29 height 179
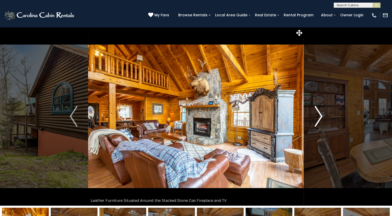
click at [313, 115] on button "Next" at bounding box center [318, 116] width 29 height 179
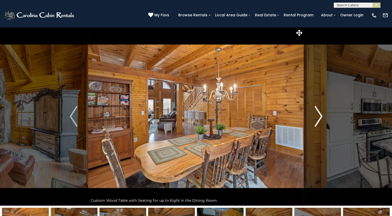
click at [313, 115] on button "Next" at bounding box center [318, 116] width 29 height 179
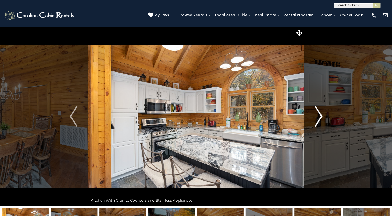
click at [313, 115] on button "Next" at bounding box center [318, 116] width 29 height 179
